Goal: Task Accomplishment & Management: Manage account settings

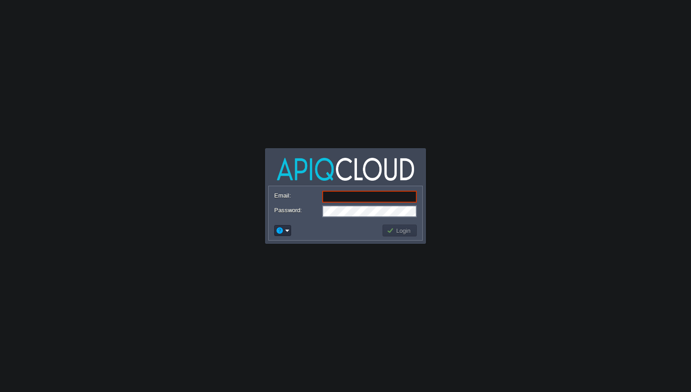
type input "[EMAIL_ADDRESS][DOMAIN_NAME]"
click at [397, 233] on button "Login" at bounding box center [399, 230] width 26 height 8
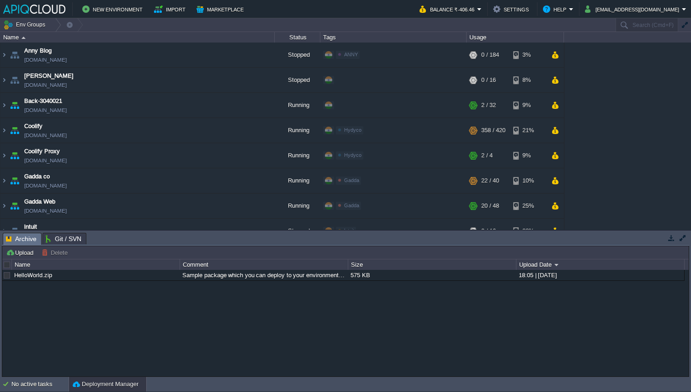
click at [483, 249] on td "Upload [PERSON_NAME] to ..." at bounding box center [345, 252] width 684 height 11
click at [671, 237] on button "button" at bounding box center [671, 237] width 8 height 8
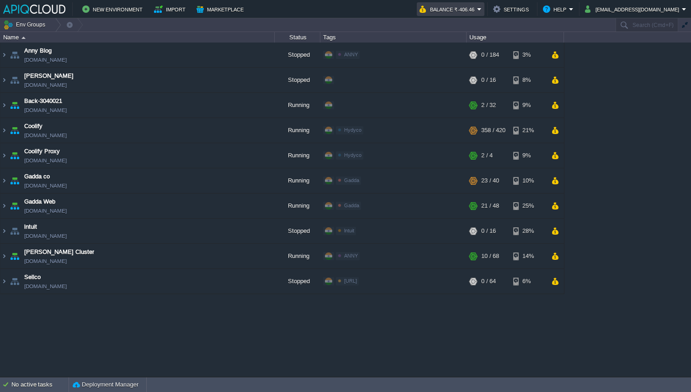
click at [481, 6] on em "Balance ₹-406.46" at bounding box center [450, 9] width 62 height 11
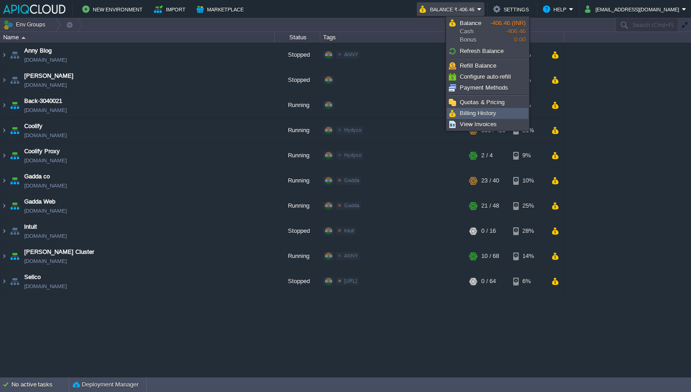
click at [466, 115] on span "Billing History" at bounding box center [478, 113] width 37 height 7
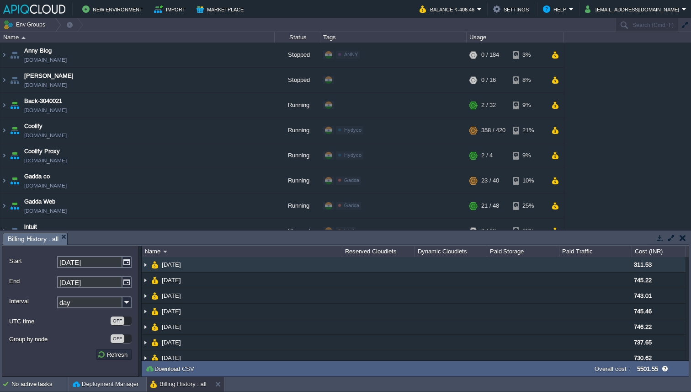
click at [147, 264] on img at bounding box center [145, 264] width 7 height 15
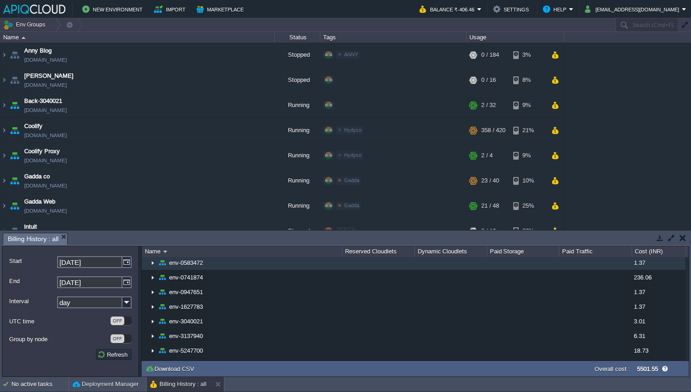
scroll to position [19, 0]
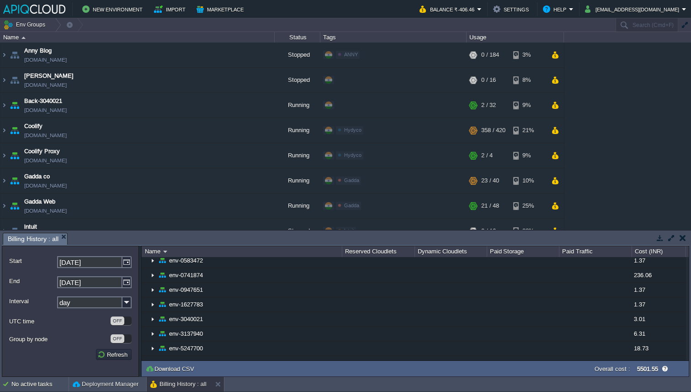
click at [682, 236] on button "button" at bounding box center [682, 237] width 6 height 8
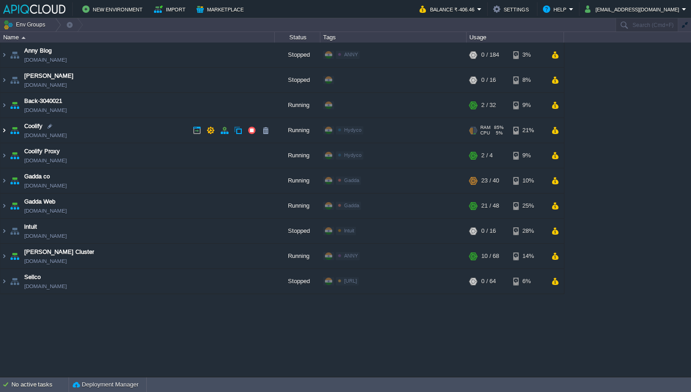
click at [4, 134] on img at bounding box center [3, 130] width 7 height 25
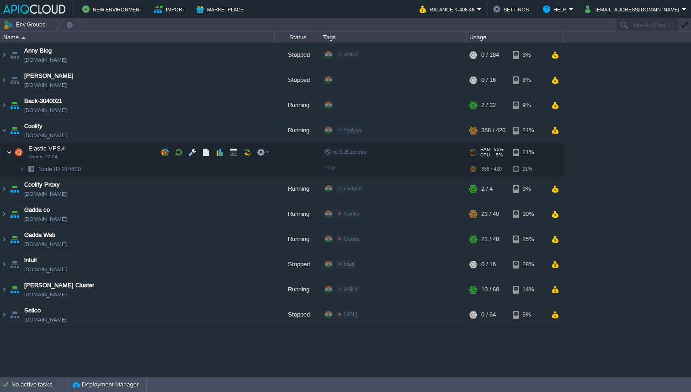
click at [10, 153] on img at bounding box center [8, 152] width 5 height 18
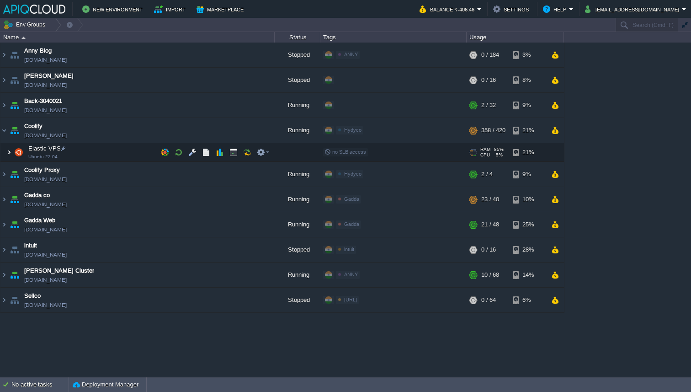
click at [10, 153] on img at bounding box center [8, 152] width 5 height 18
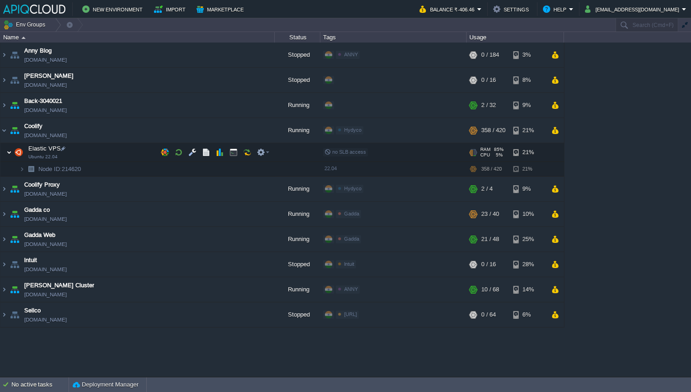
click at [10, 153] on img at bounding box center [8, 152] width 5 height 18
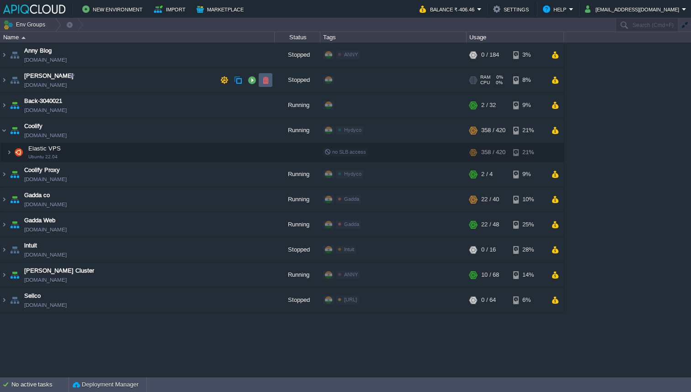
click at [265, 79] on button "button" at bounding box center [265, 80] width 8 height 8
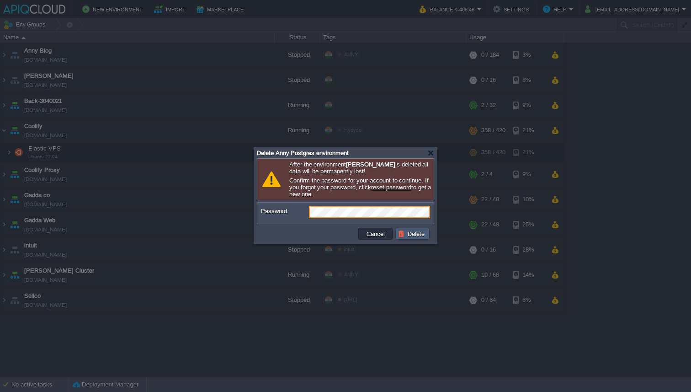
click at [413, 238] on button "Delete" at bounding box center [412, 233] width 29 height 8
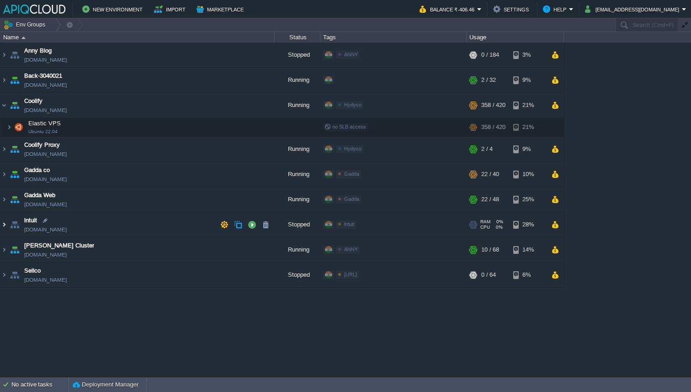
click at [1, 222] on img at bounding box center [3, 224] width 7 height 25
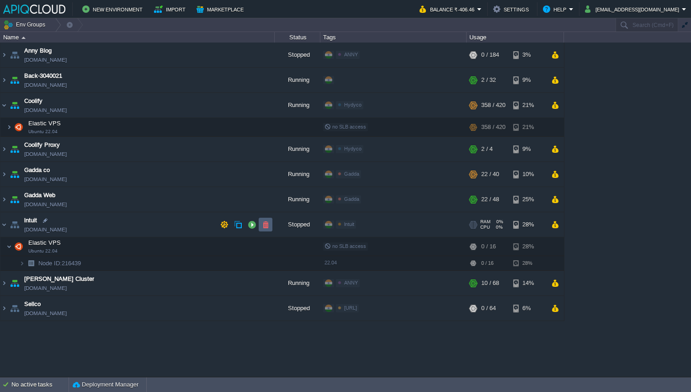
click at [266, 226] on button "button" at bounding box center [265, 224] width 8 height 8
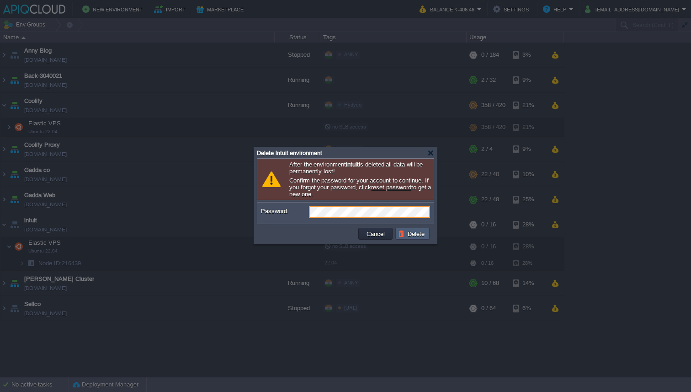
click at [413, 235] on button "Delete" at bounding box center [412, 233] width 29 height 8
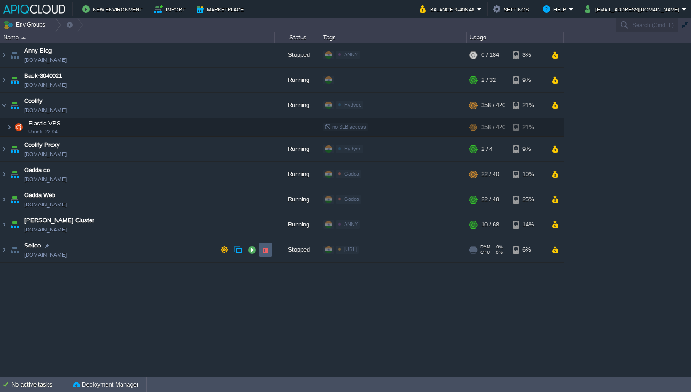
click at [264, 251] on button "button" at bounding box center [265, 249] width 8 height 8
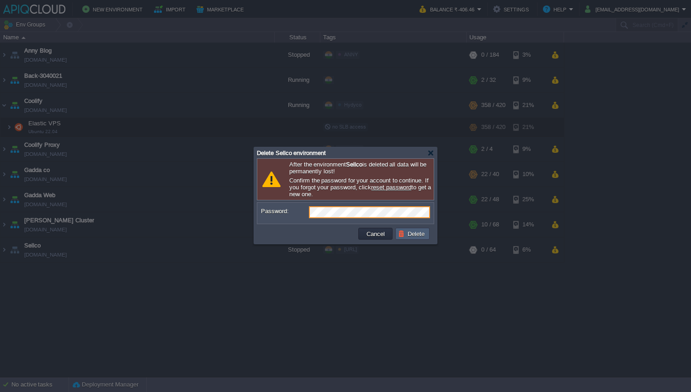
click at [404, 238] on button "Delete" at bounding box center [412, 233] width 29 height 8
